Goal: Information Seeking & Learning: Learn about a topic

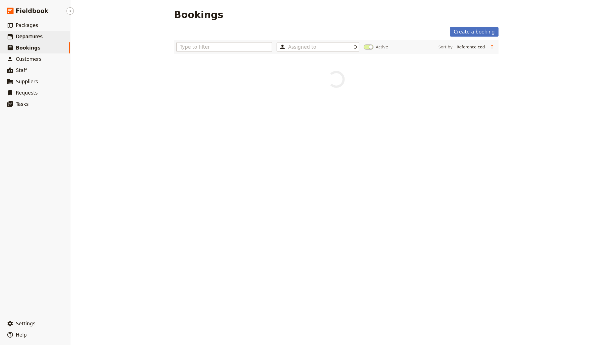
click at [47, 39] on link "​ Departures" at bounding box center [35, 36] width 70 height 11
select select "CREATED_AT"
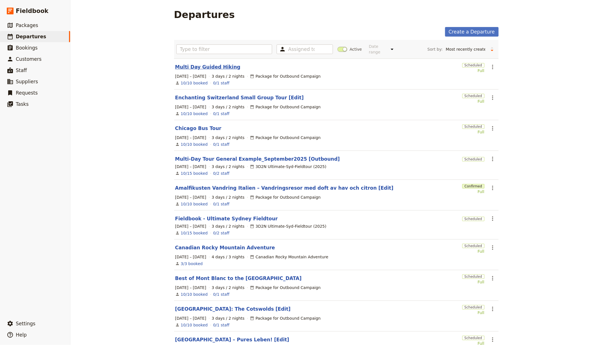
click at [200, 65] on link "Multi Day Guided Hiking" at bounding box center [207, 67] width 65 height 7
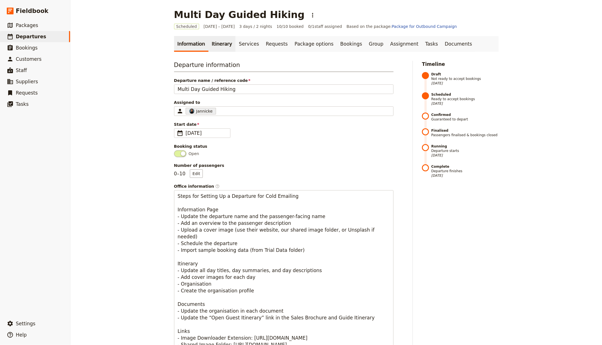
click at [220, 50] on link "Itinerary" at bounding box center [221, 44] width 27 height 16
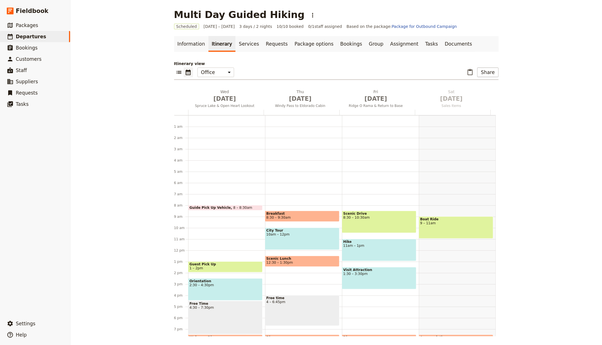
scroll to position [54, 0]
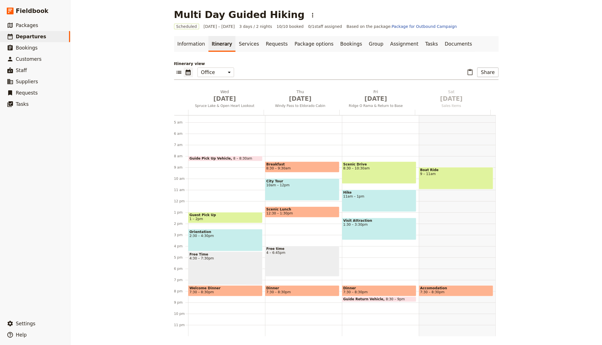
click at [281, 162] on span "Breakfast" at bounding box center [302, 164] width 72 height 4
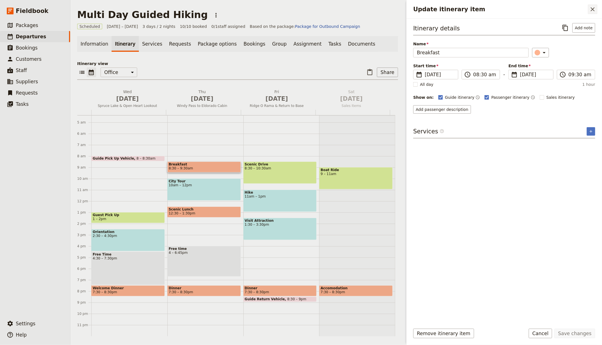
click at [597, 9] on button "​" at bounding box center [593, 10] width 10 height 10
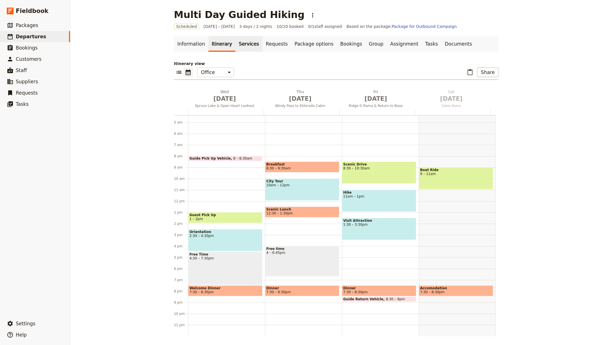
click at [242, 44] on link "Services" at bounding box center [248, 44] width 27 height 16
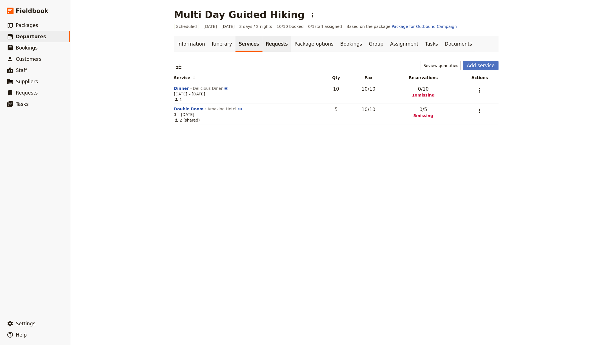
click at [262, 46] on link "Requests" at bounding box center [276, 44] width 29 height 16
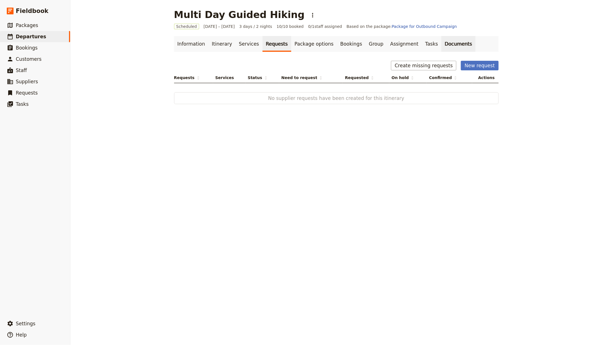
click at [441, 45] on link "Documents" at bounding box center [458, 44] width 34 height 16
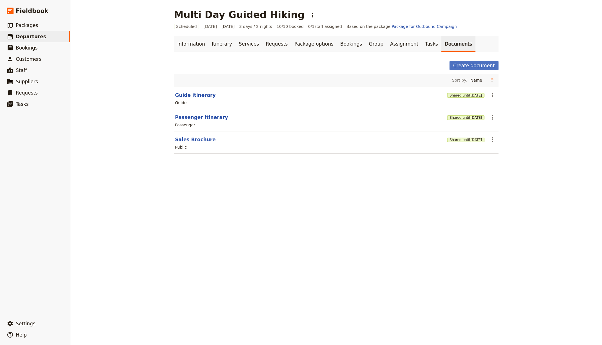
click at [192, 93] on button "Guide itinerary" at bounding box center [195, 95] width 41 height 7
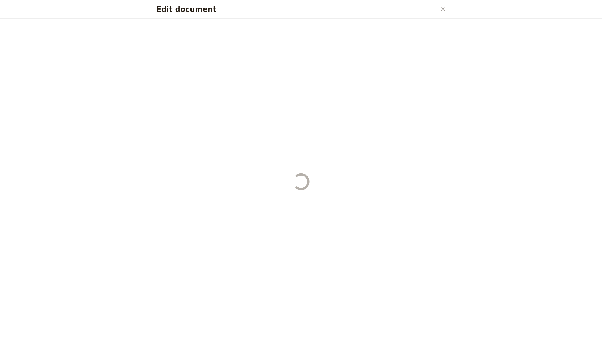
select select "STAFF"
select select "RUN_SHEET"
select select "LARGE"
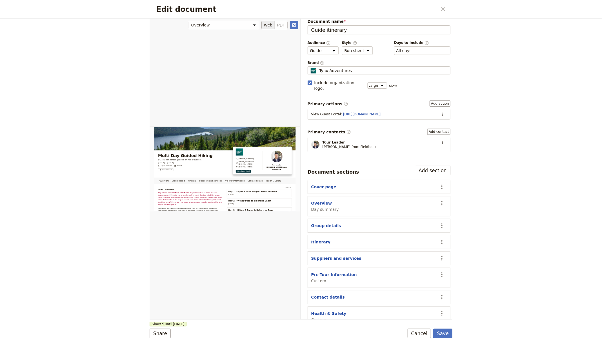
scroll to position [50, 0]
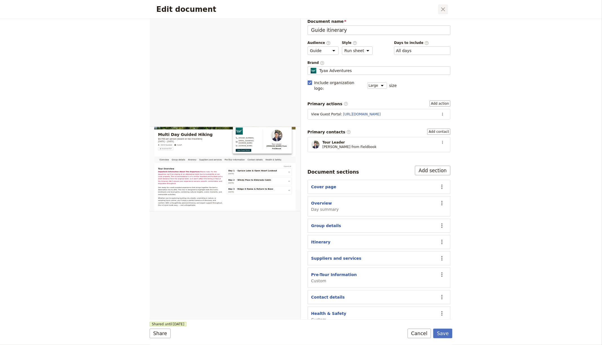
click at [441, 6] on icon "Close dialog" at bounding box center [443, 9] width 7 height 7
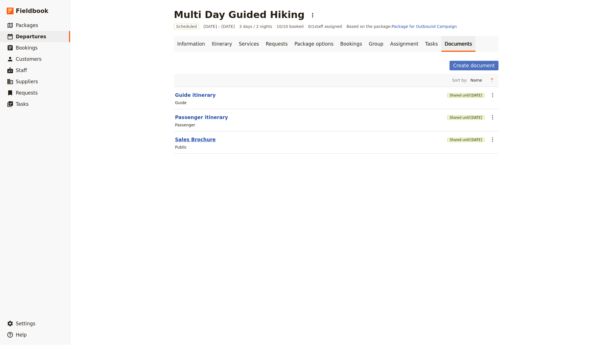
click at [181, 139] on button "Sales Brochure" at bounding box center [195, 139] width 41 height 7
select select "DEFAULT"
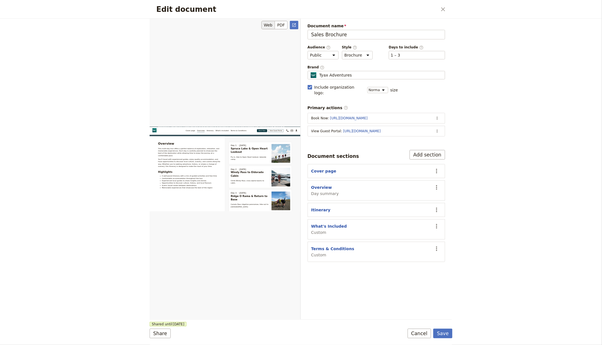
scroll to position [0, 0]
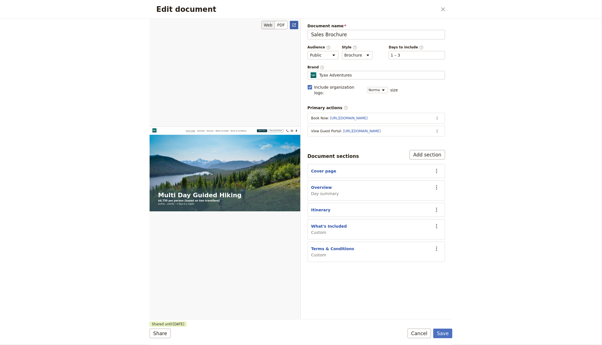
click at [292, 26] on icon "Open full preview" at bounding box center [294, 25] width 5 height 5
click at [447, 10] on button "​" at bounding box center [443, 10] width 10 height 10
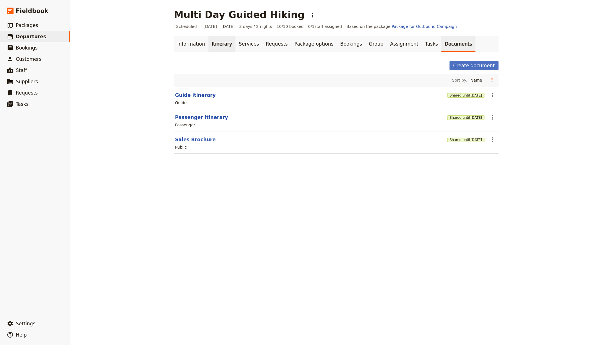
click at [225, 46] on link "Itinerary" at bounding box center [221, 44] width 27 height 16
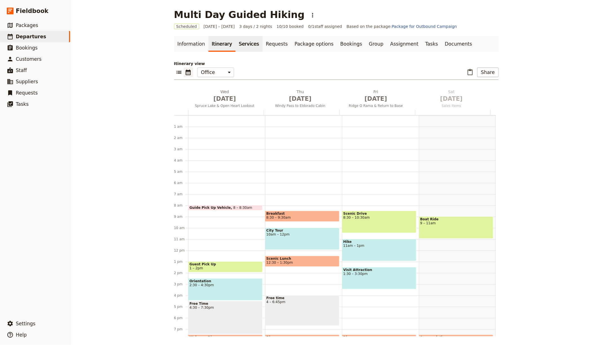
scroll to position [54, 0]
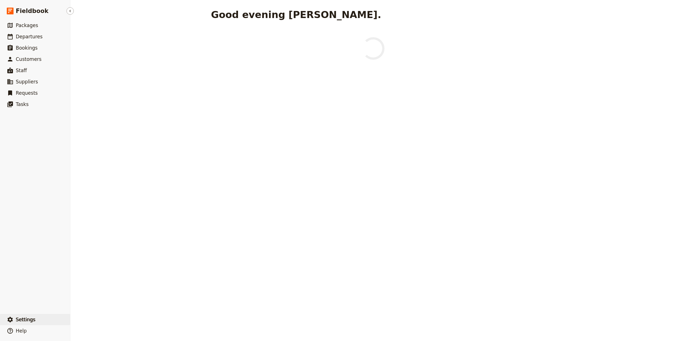
click at [34, 318] on button "​ Settings" at bounding box center [35, 319] width 70 height 11
click at [99, 319] on span "Sign out" at bounding box center [101, 320] width 51 height 6
